Goal: Task Accomplishment & Management: Manage account settings

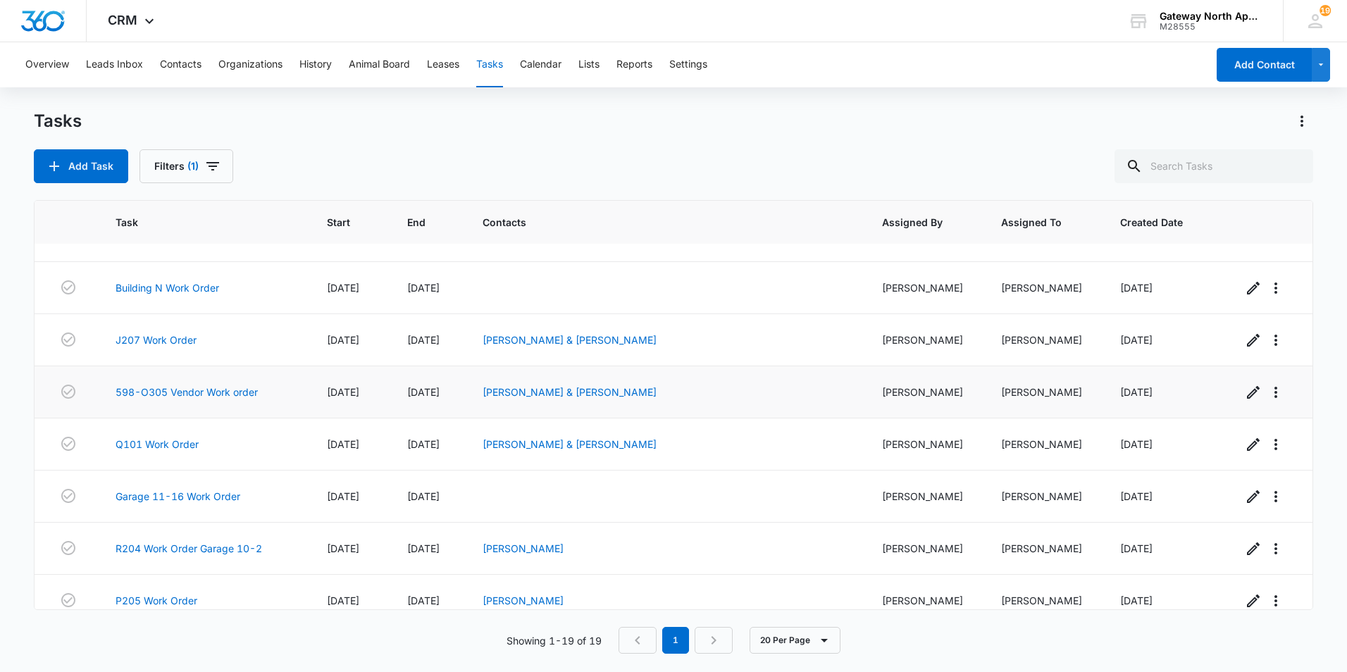
scroll to position [625, 0]
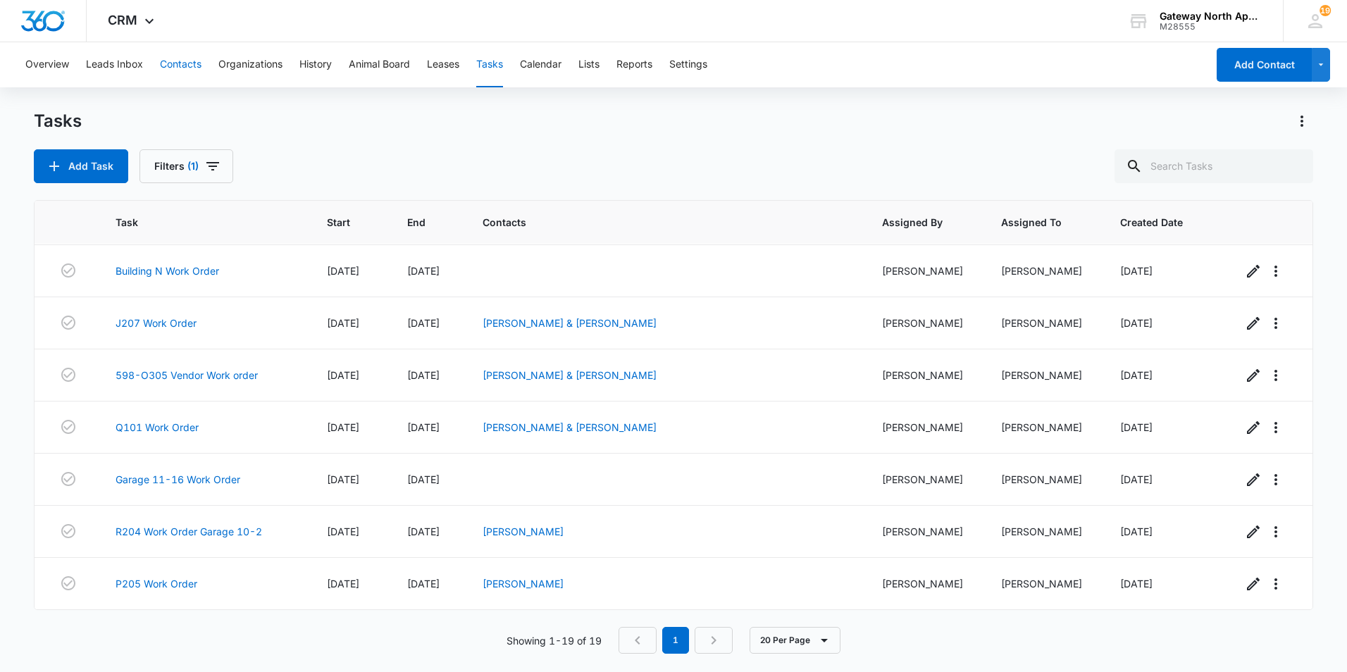
click at [193, 64] on button "Contacts" at bounding box center [181, 64] width 42 height 45
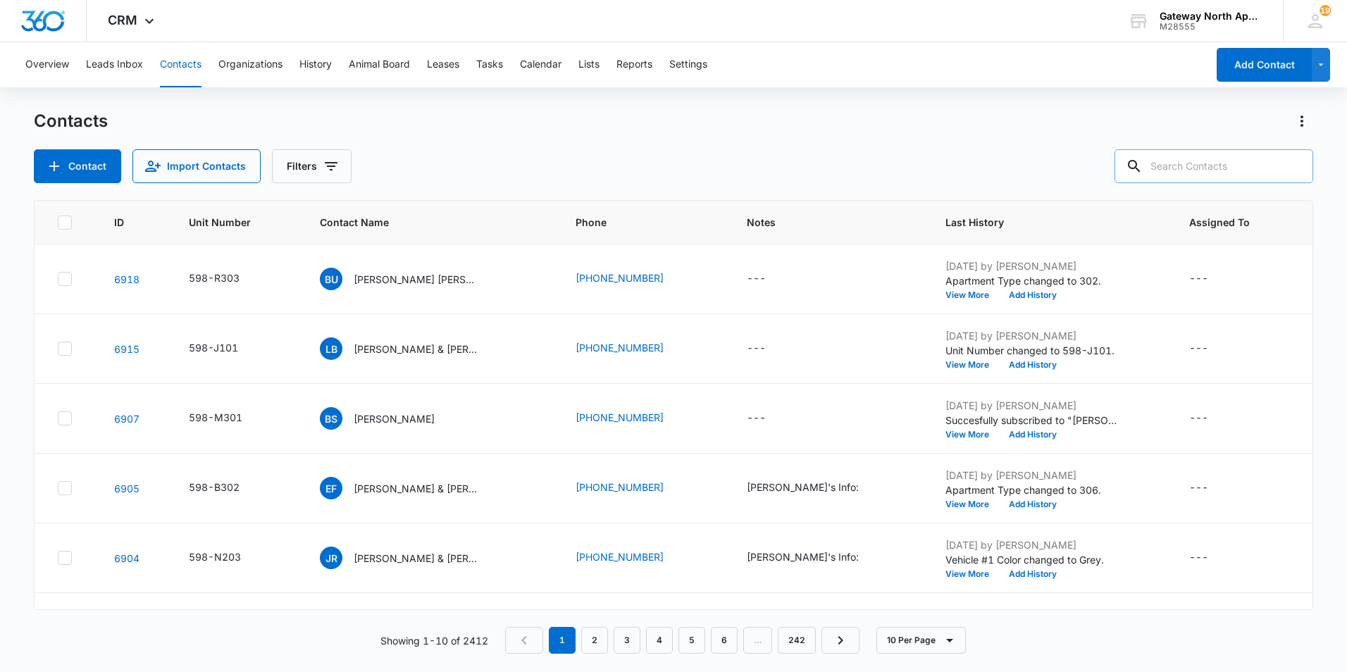
click at [1189, 171] on input "text" at bounding box center [1214, 166] width 199 height 34
type input "M204"
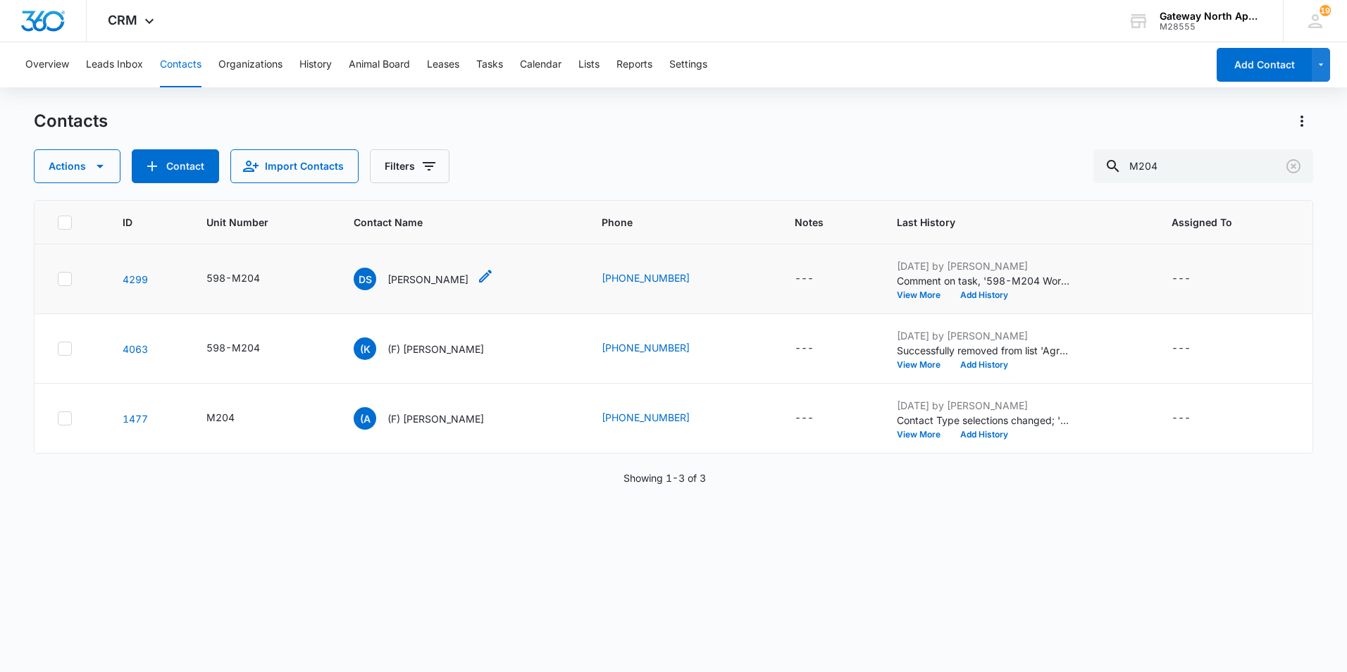
click at [421, 282] on p "[PERSON_NAME]" at bounding box center [428, 279] width 81 height 15
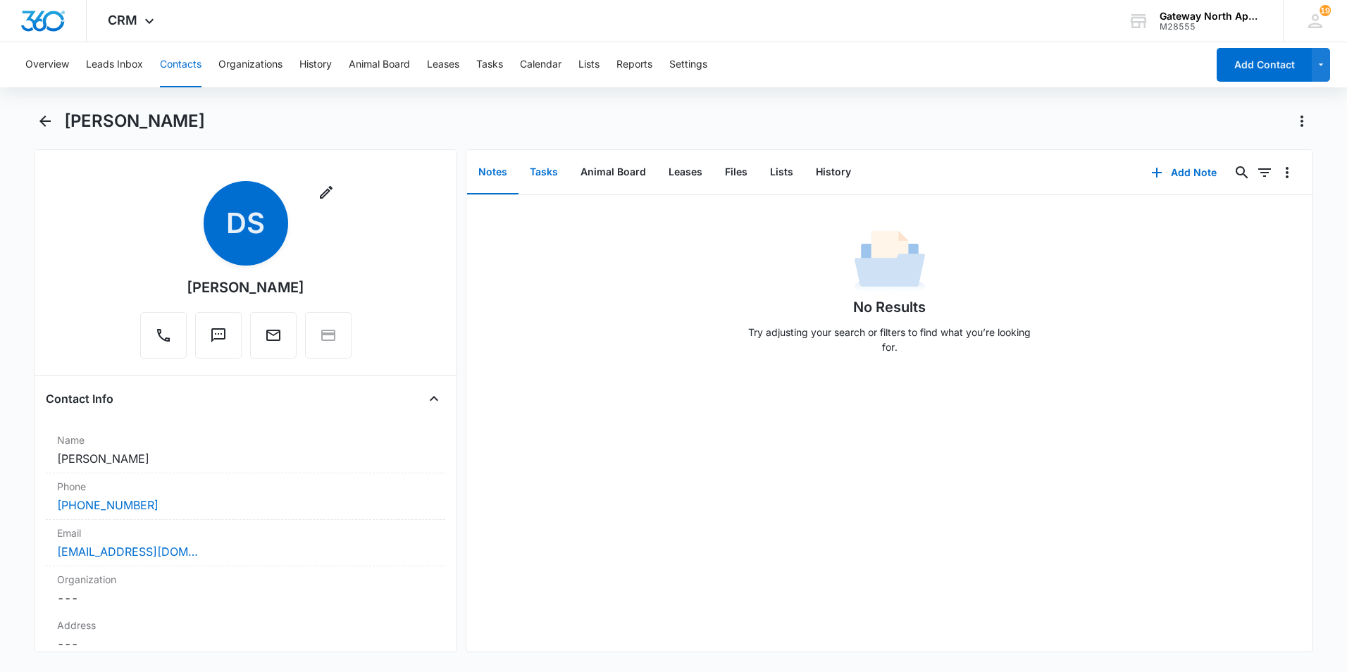
click at [544, 171] on button "Tasks" at bounding box center [544, 173] width 51 height 44
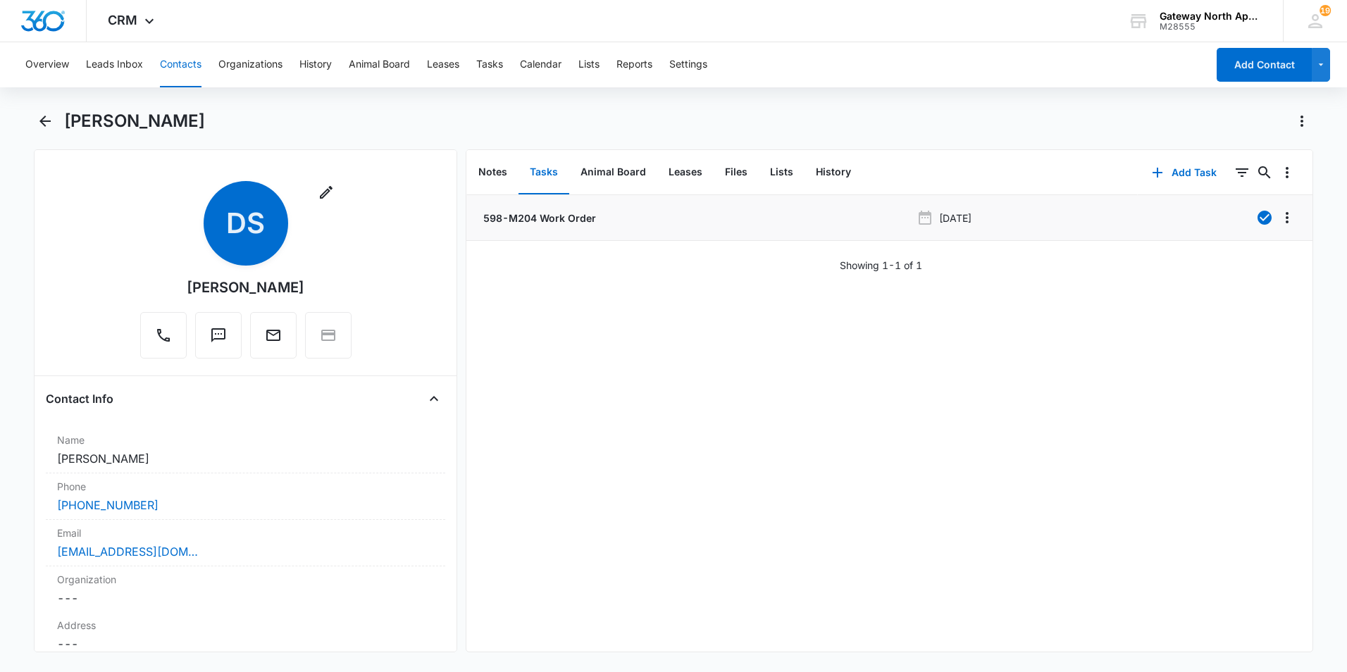
click at [548, 216] on p "598-M204 Work Order" at bounding box center [539, 218] width 116 height 15
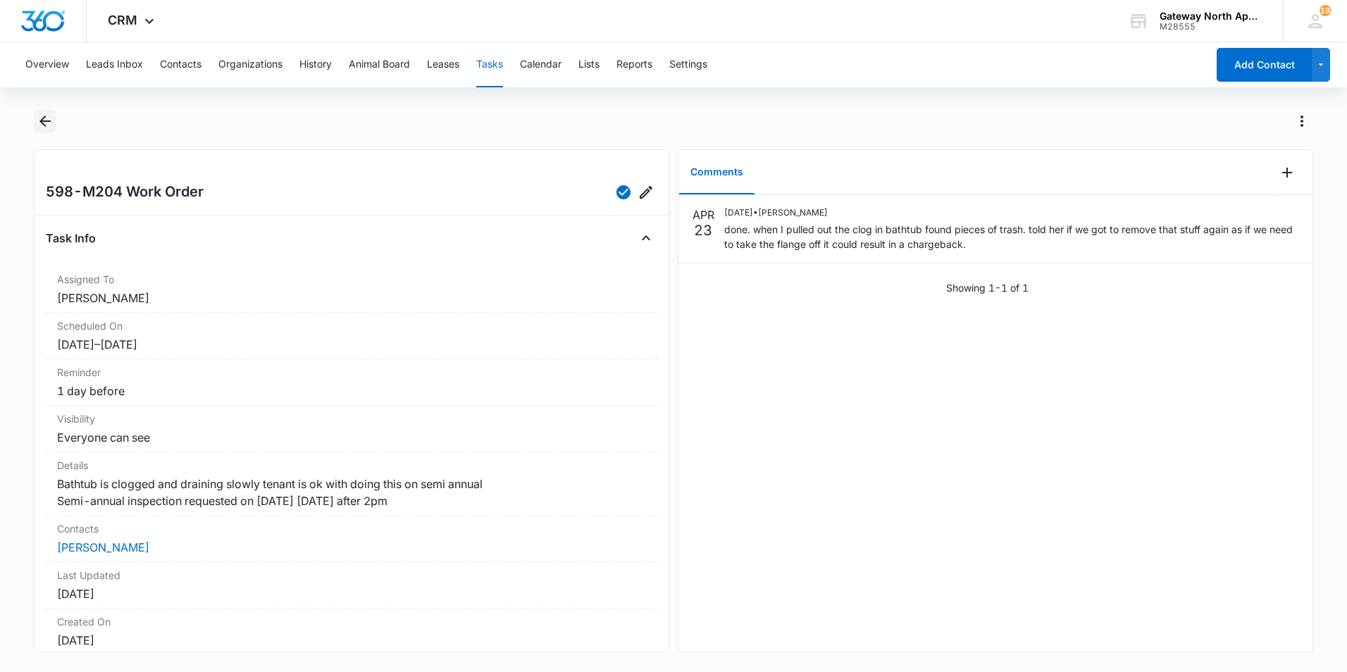
click at [45, 121] on icon "Back" at bounding box center [44, 121] width 11 height 11
